Goal: Task Accomplishment & Management: Manage account settings

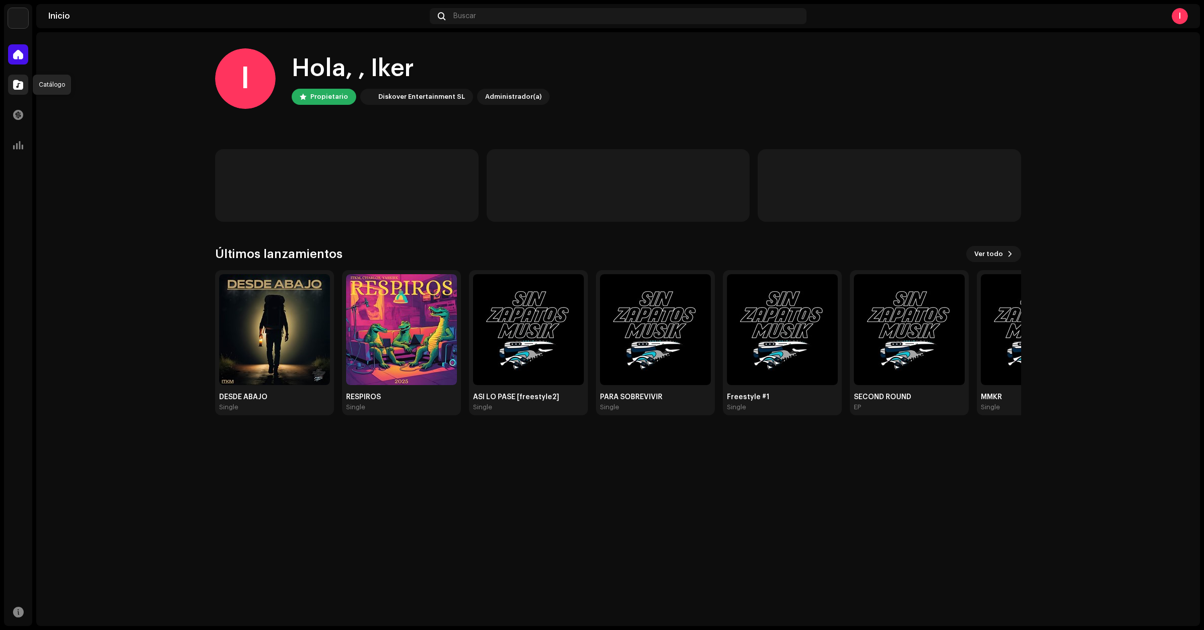
click at [14, 81] on span at bounding box center [18, 85] width 10 height 8
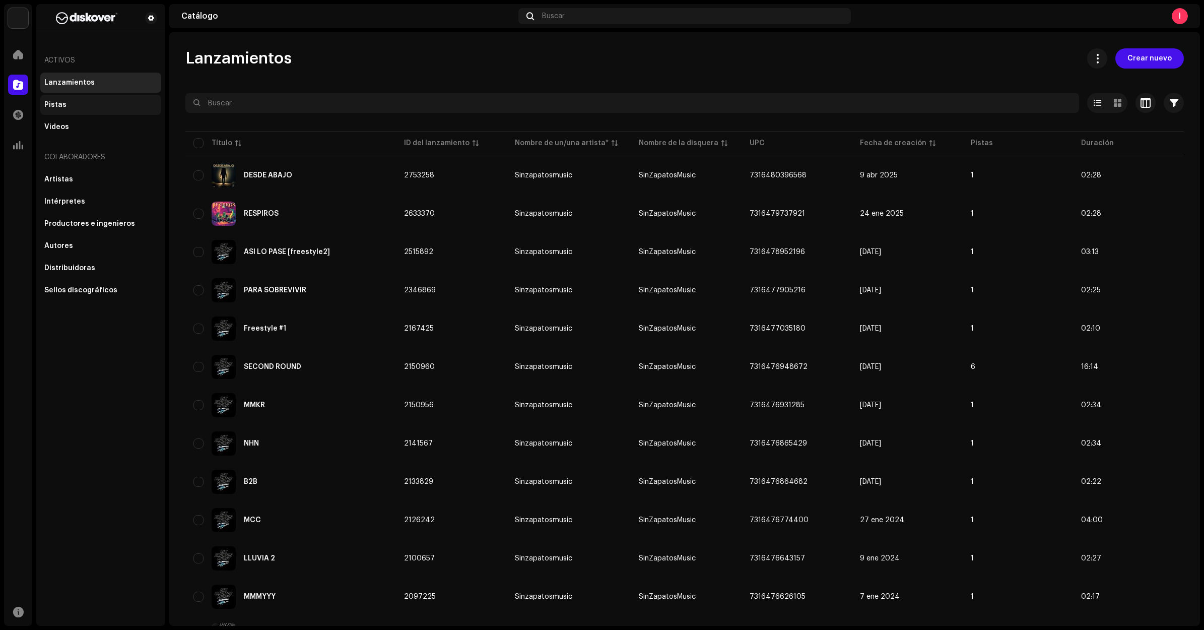
click at [86, 101] on div "Pistas" at bounding box center [100, 105] width 113 height 8
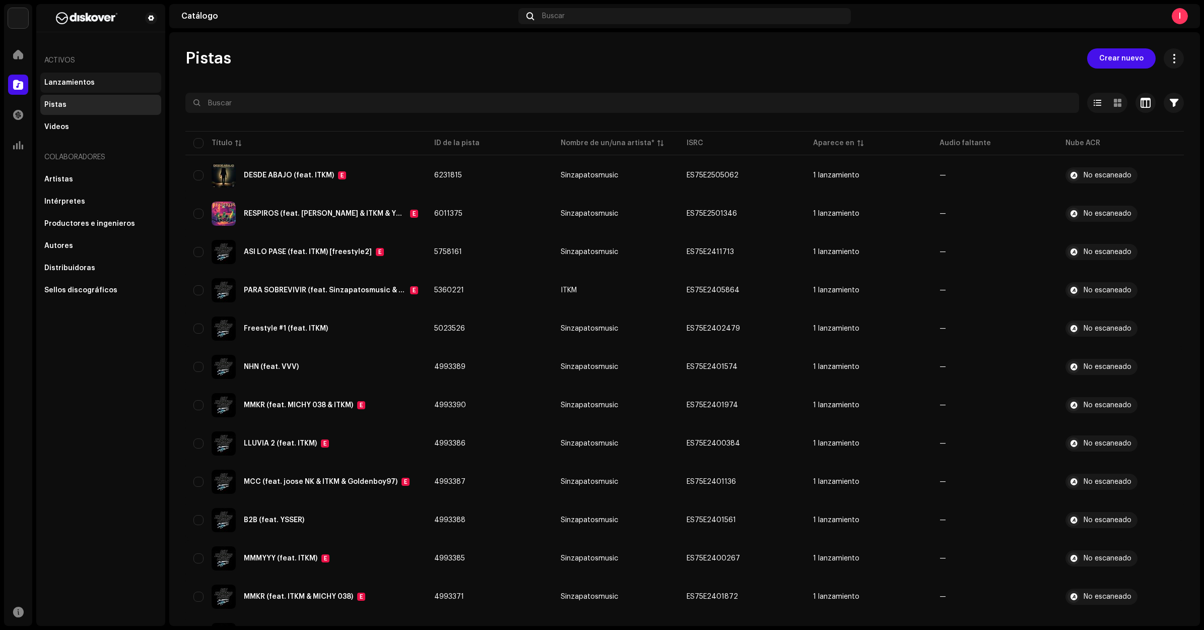
click at [84, 75] on div "Lanzamientos" at bounding box center [100, 83] width 121 height 20
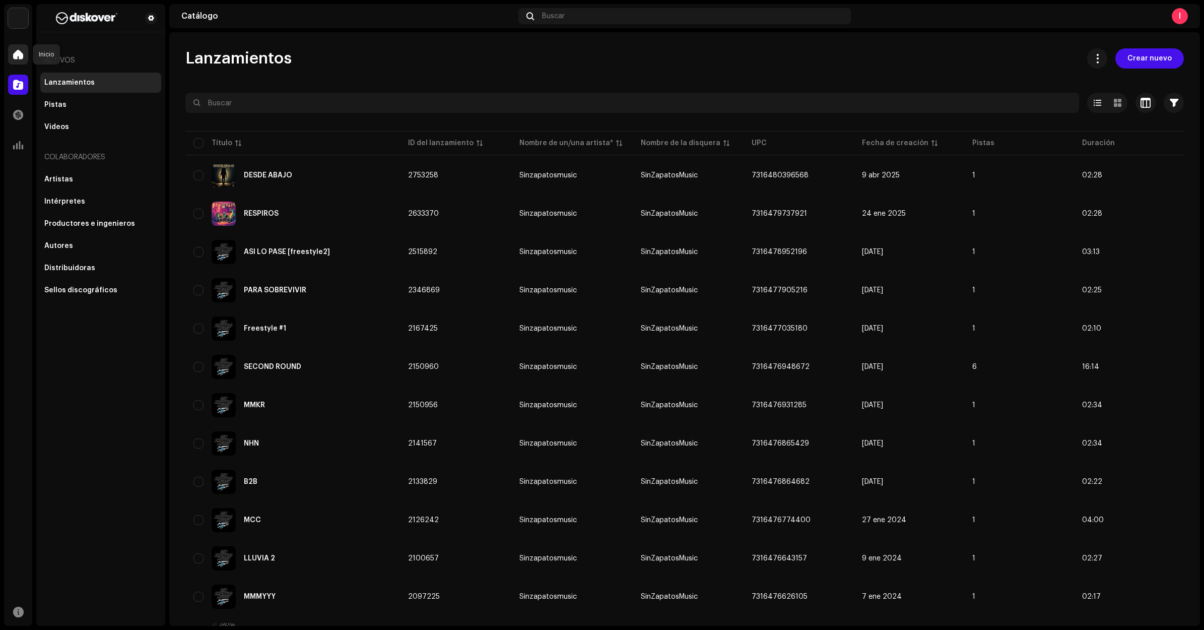
click at [20, 53] on span at bounding box center [18, 54] width 10 height 8
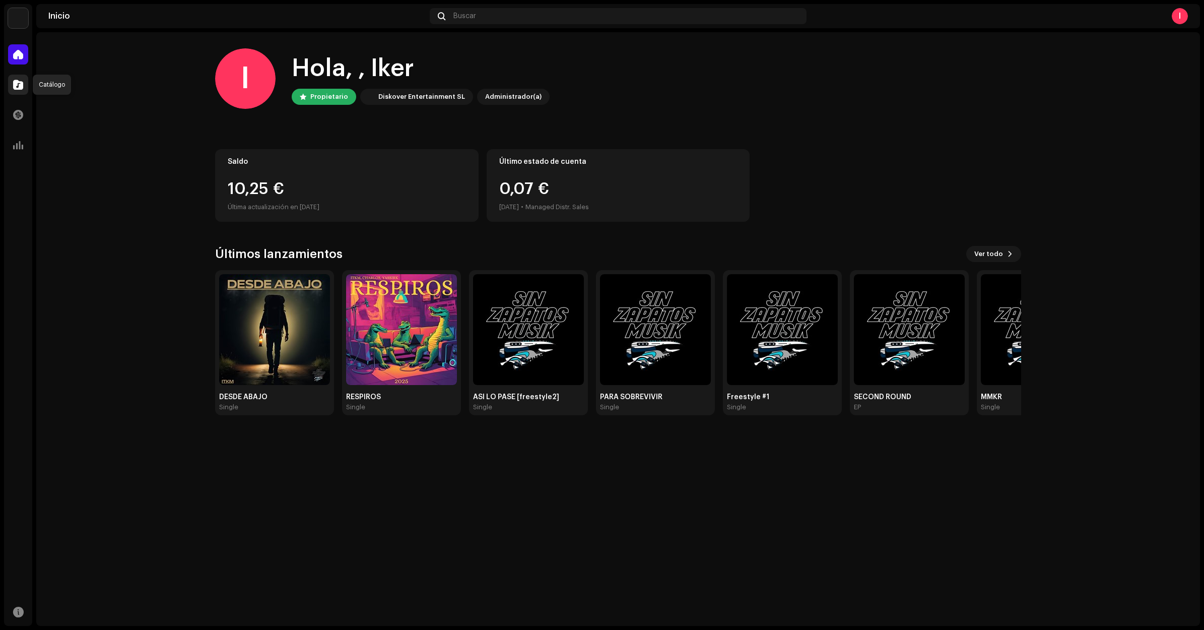
click at [11, 84] on div at bounding box center [18, 85] width 20 height 20
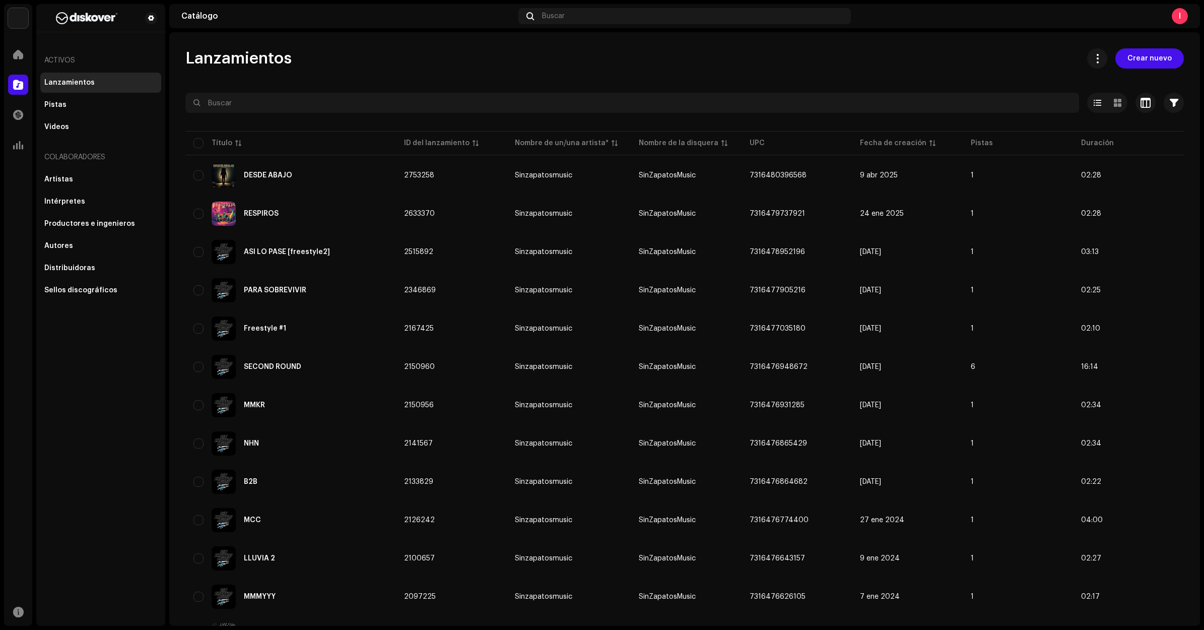
click at [1177, 11] on div "I" at bounding box center [1180, 16] width 16 height 16
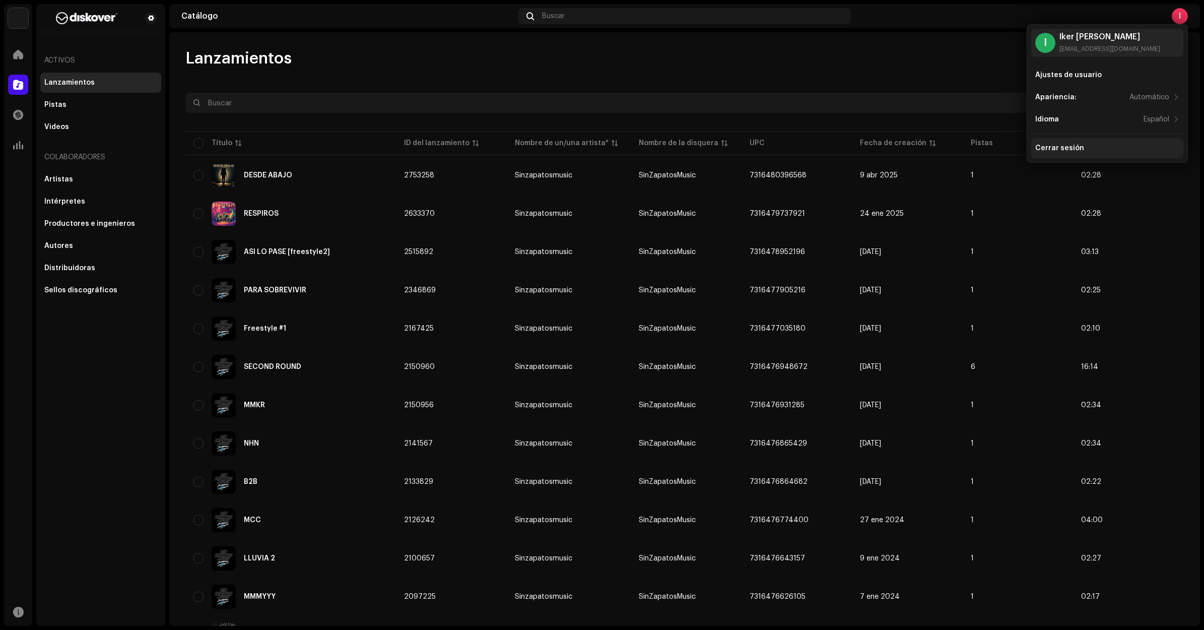
click at [1091, 157] on div "Cerrar sesión" at bounding box center [1107, 148] width 152 height 20
